Goal: Navigation & Orientation: Find specific page/section

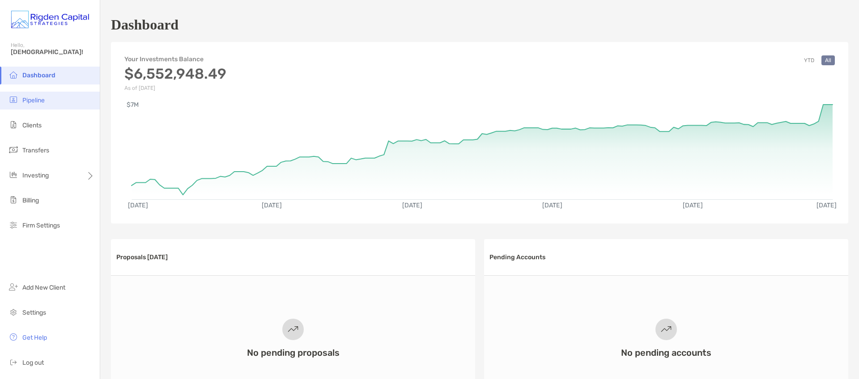
click at [38, 102] on span "Pipeline" at bounding box center [33, 101] width 22 height 8
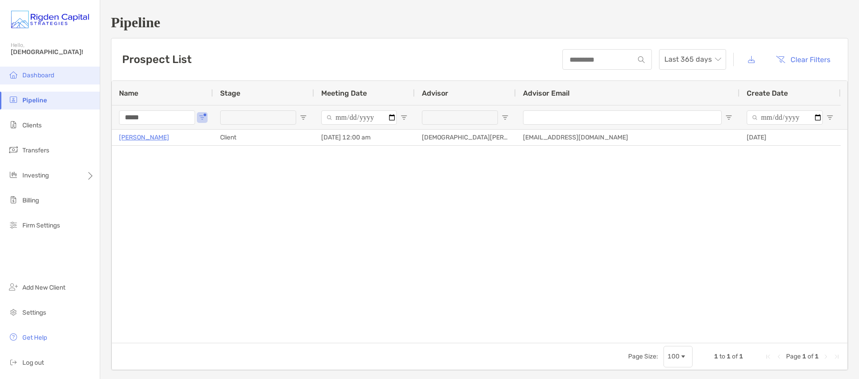
click at [39, 78] on span "Dashboard" at bounding box center [38, 76] width 32 height 8
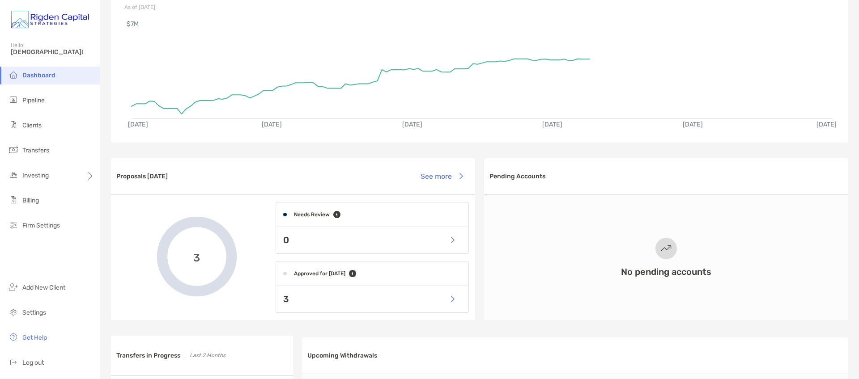
scroll to position [118, 0]
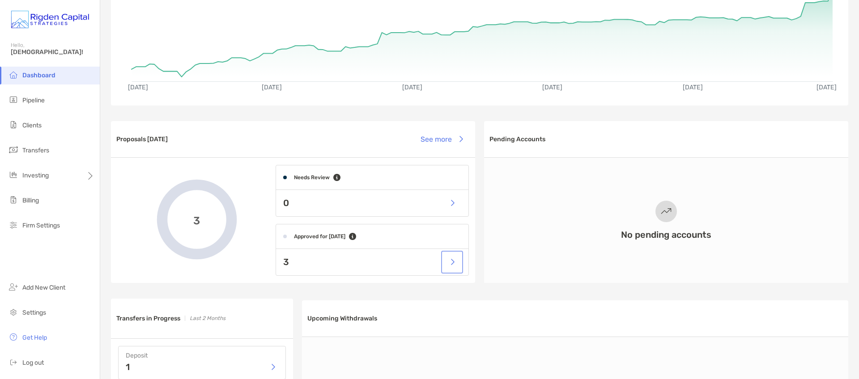
click at [452, 264] on button "button" at bounding box center [452, 262] width 18 height 19
